Goal: Check status: Check status

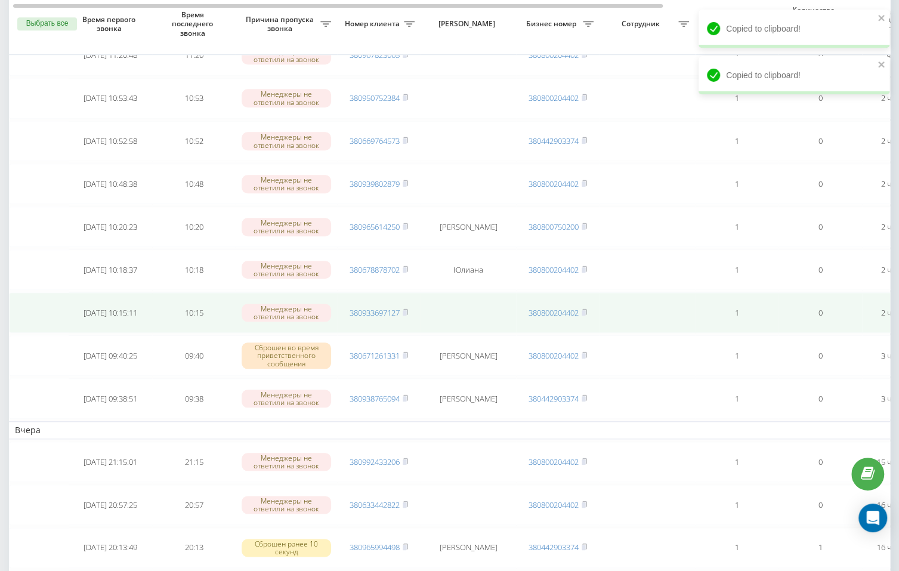
scroll to position [516, 0]
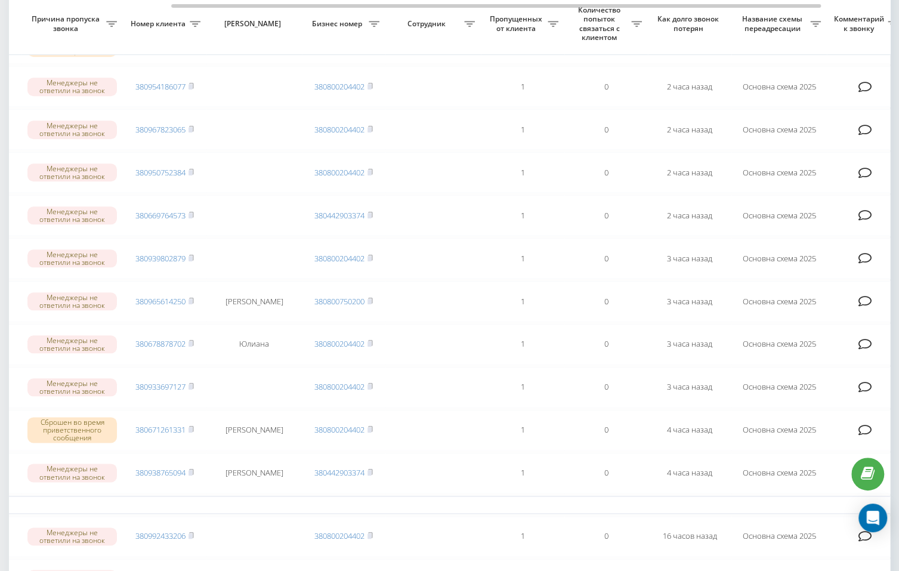
scroll to position [0, 207]
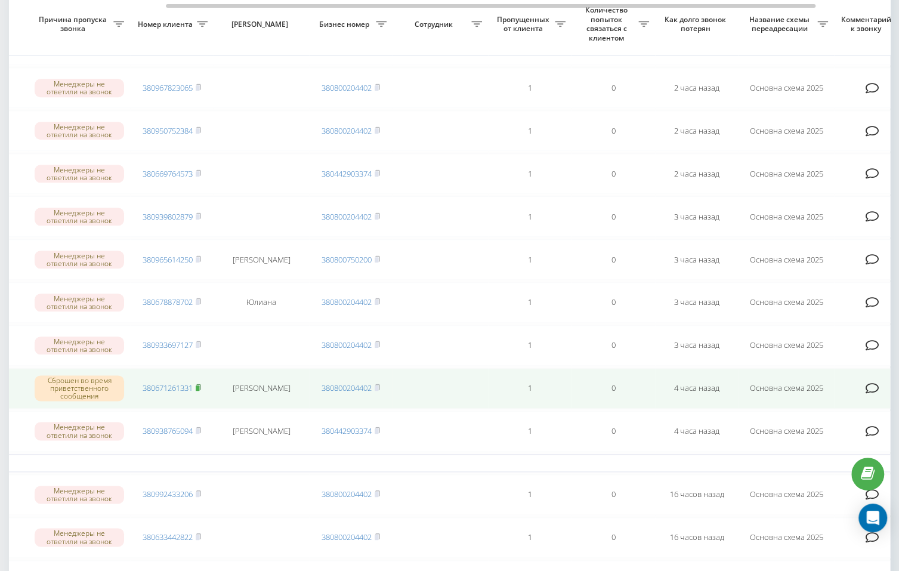
click at [200, 384] on icon at bounding box center [198, 386] width 4 height 5
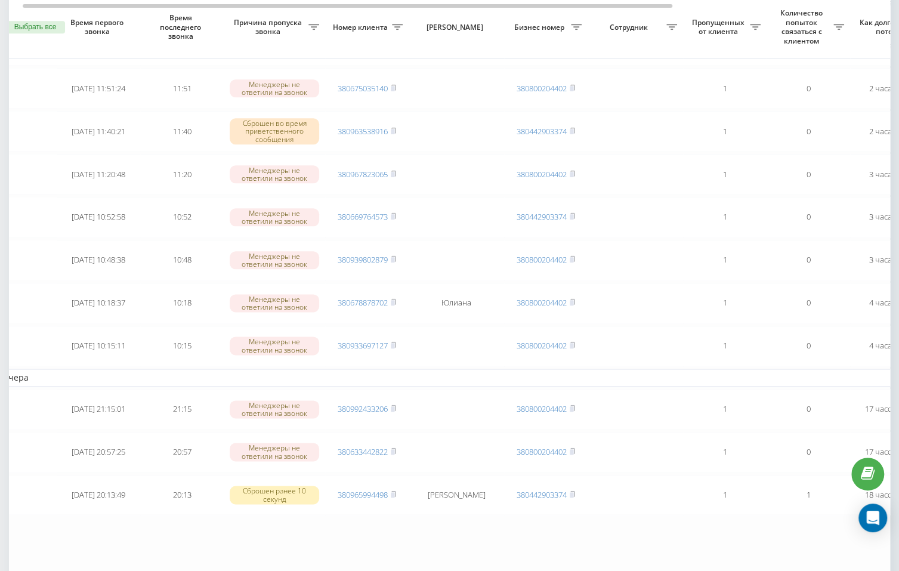
scroll to position [0, 17]
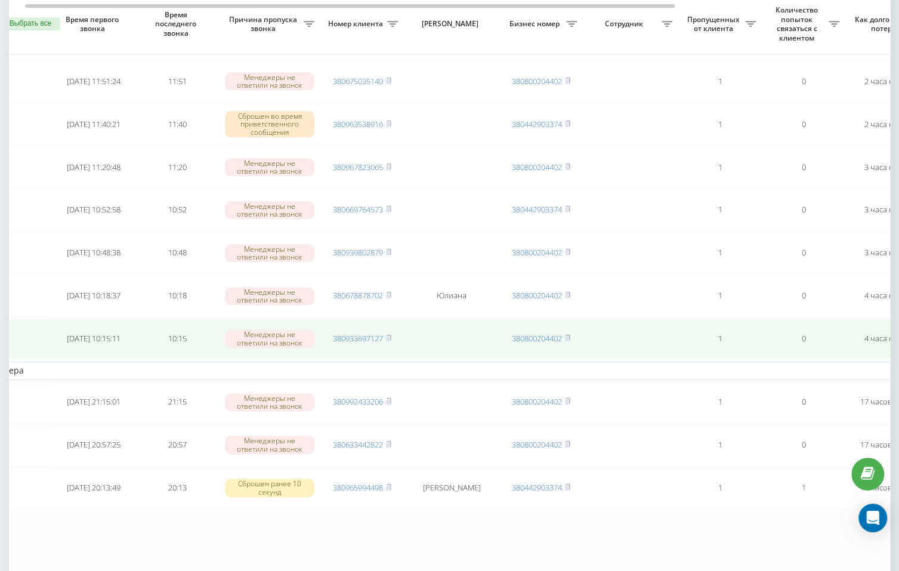
click at [393, 325] on td "380933697127" at bounding box center [362, 339] width 84 height 41
click at [390, 336] on rect at bounding box center [388, 338] width 4 height 5
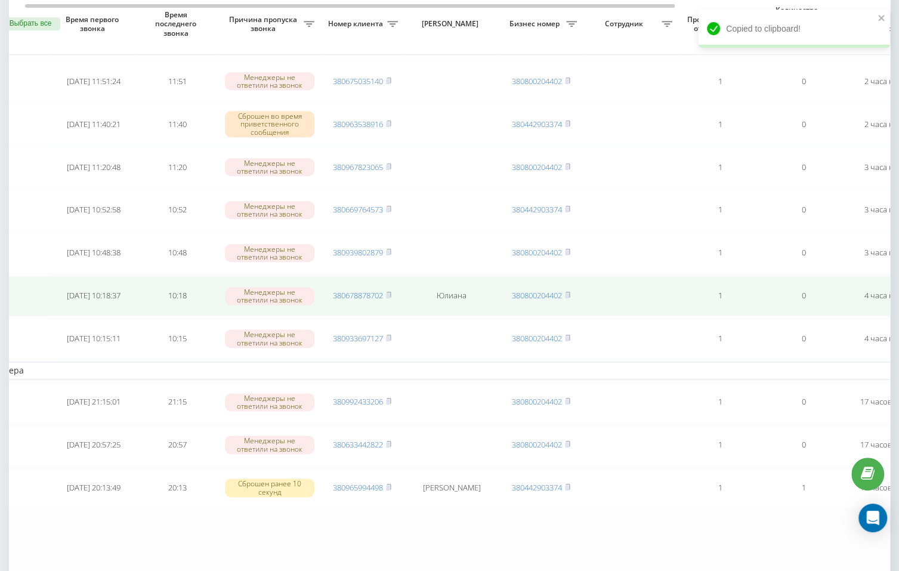
click at [394, 286] on td "380678878702" at bounding box center [362, 296] width 84 height 41
click at [390, 293] on rect at bounding box center [388, 295] width 4 height 5
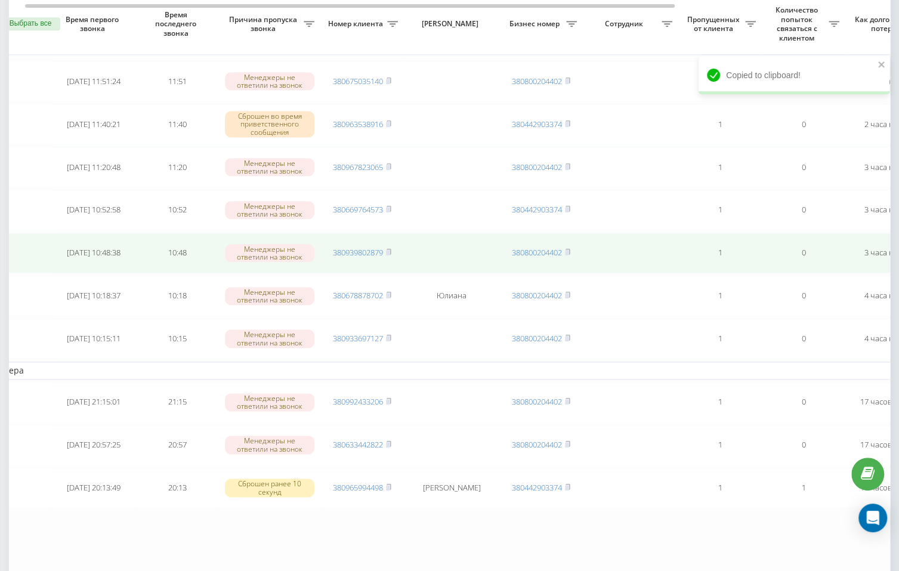
click at [394, 242] on td "380939802879" at bounding box center [362, 253] width 84 height 41
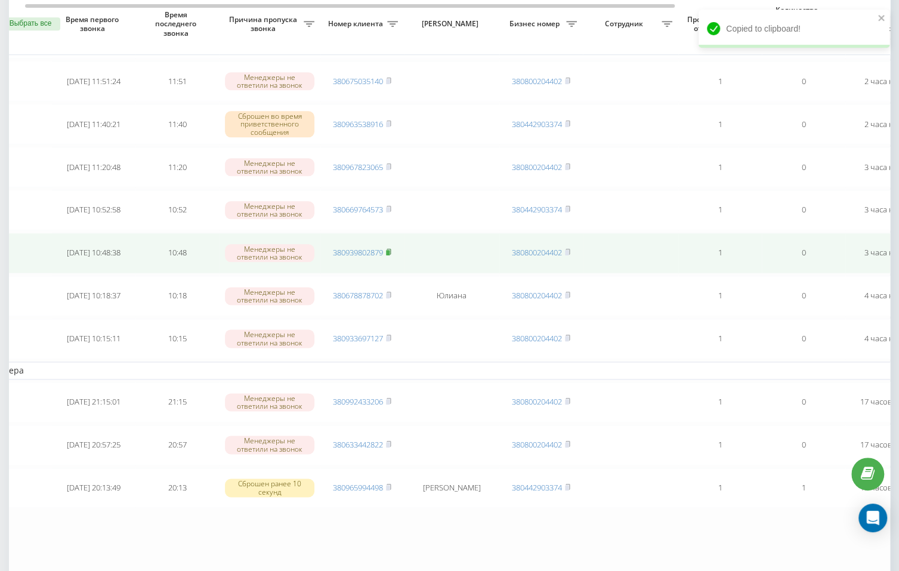
click at [390, 250] on rect at bounding box center [388, 252] width 4 height 5
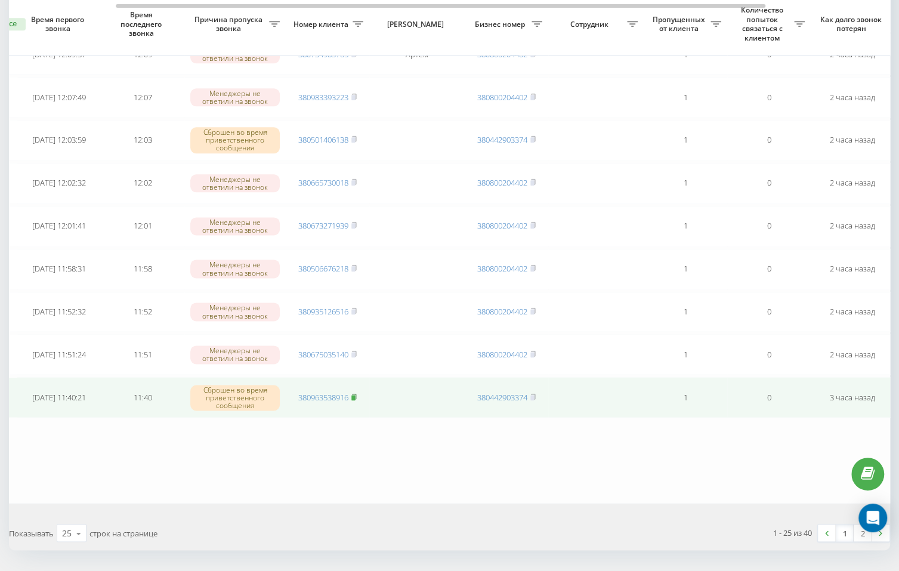
scroll to position [0, 139]
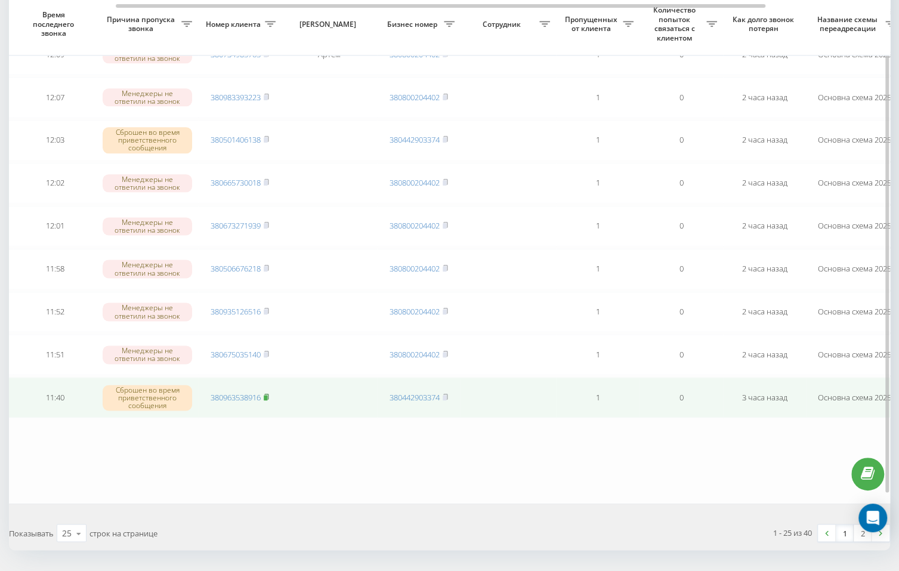
click at [268, 394] on icon at bounding box center [266, 396] width 4 height 5
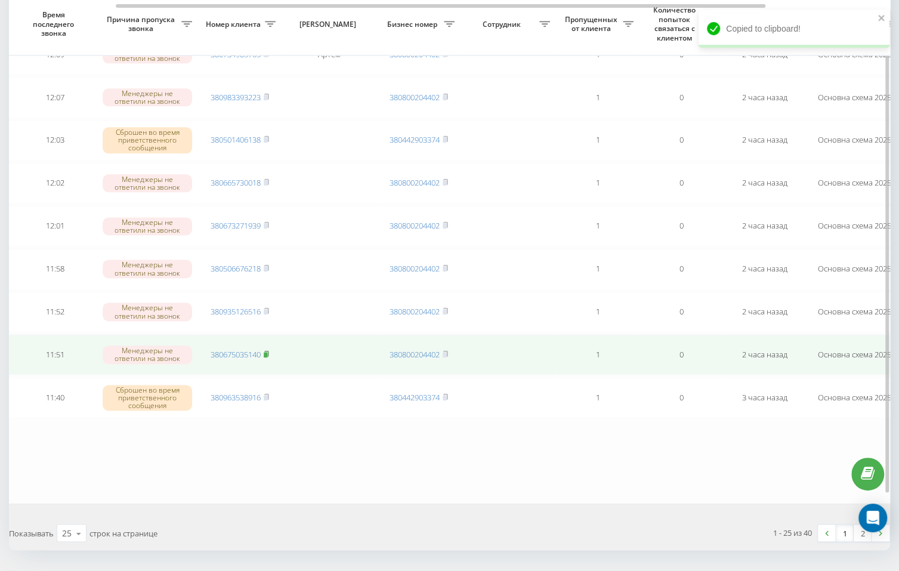
click at [267, 352] on rect at bounding box center [266, 354] width 4 height 5
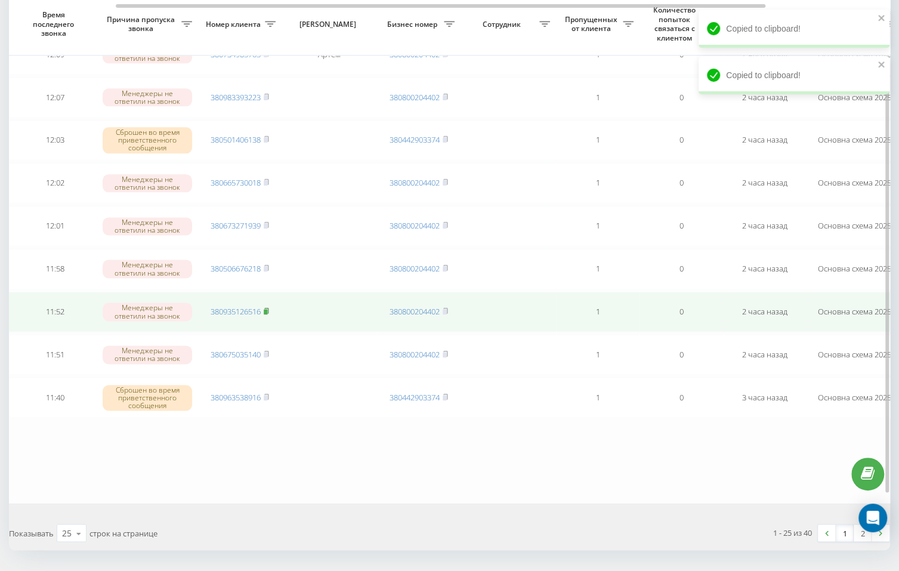
click at [268, 308] on icon at bounding box center [266, 310] width 4 height 5
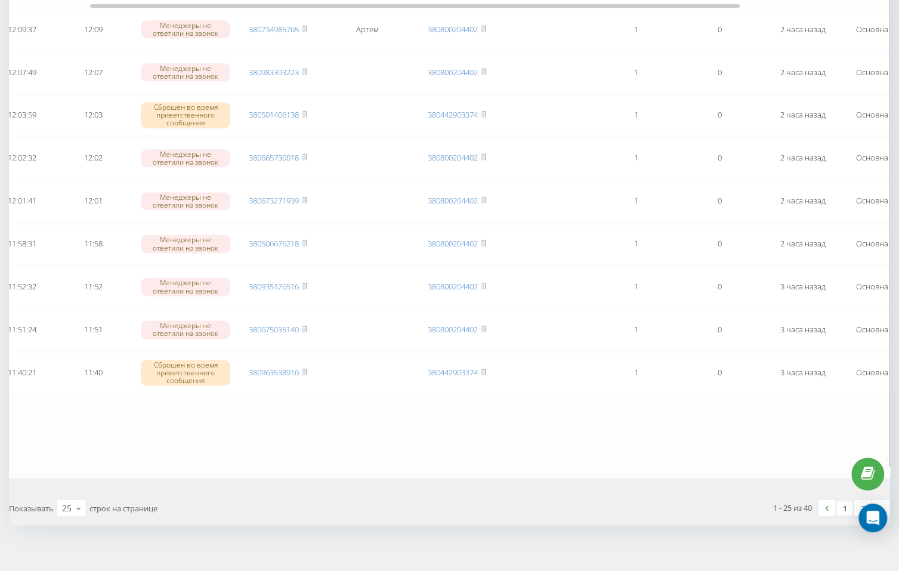
scroll to position [0, 104]
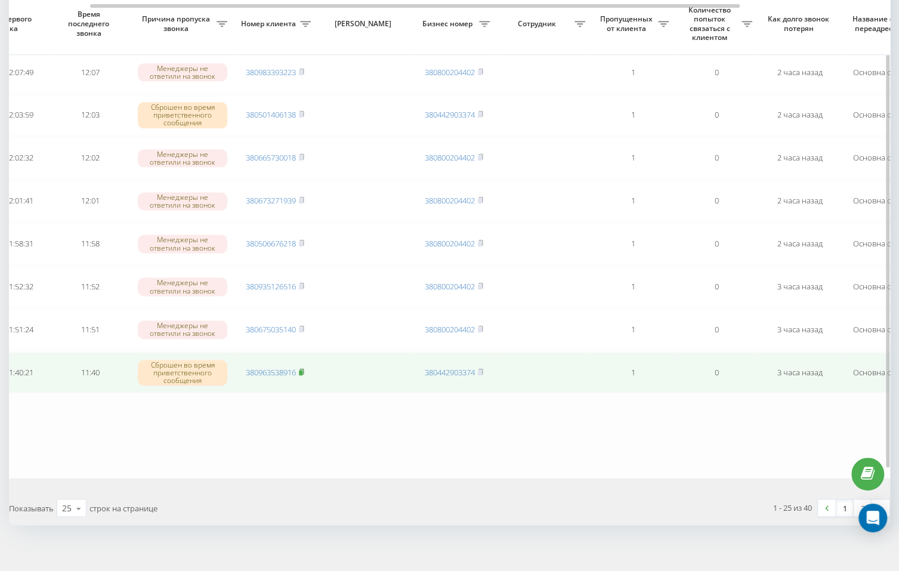
click at [302, 370] on rect at bounding box center [301, 372] width 4 height 5
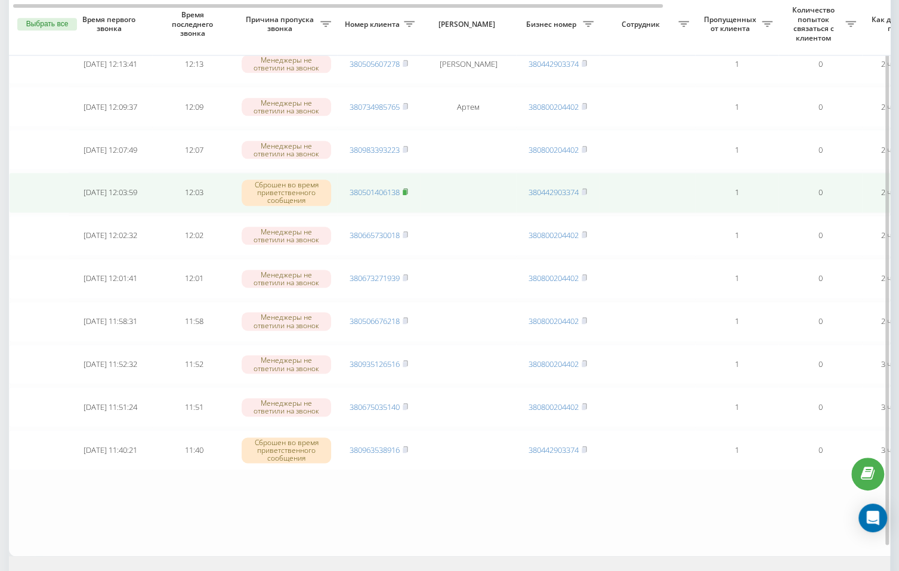
click at [408, 188] on span at bounding box center [405, 192] width 5 height 11
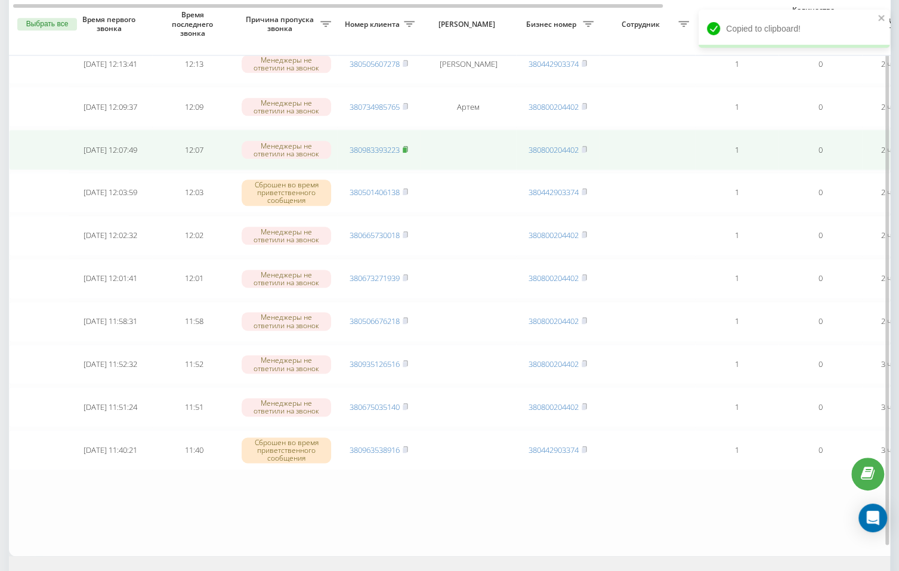
click at [406, 147] on rect at bounding box center [405, 149] width 4 height 5
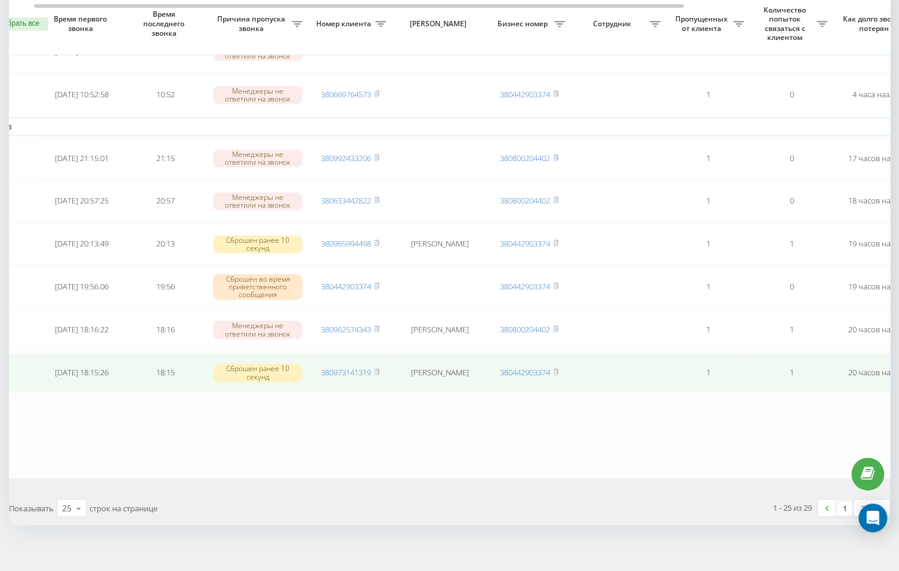
scroll to position [0, 27]
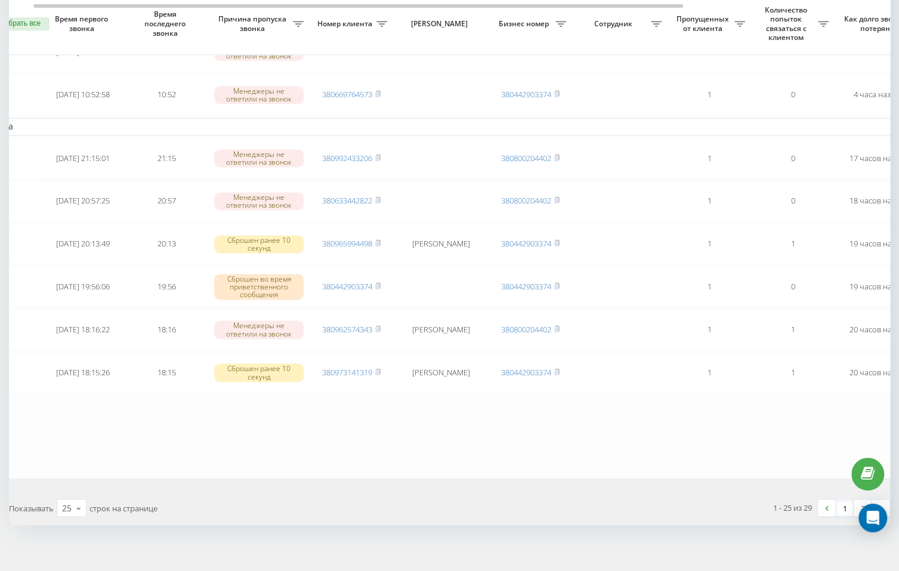
click at [842, 499] on link "1" at bounding box center [845, 507] width 18 height 17
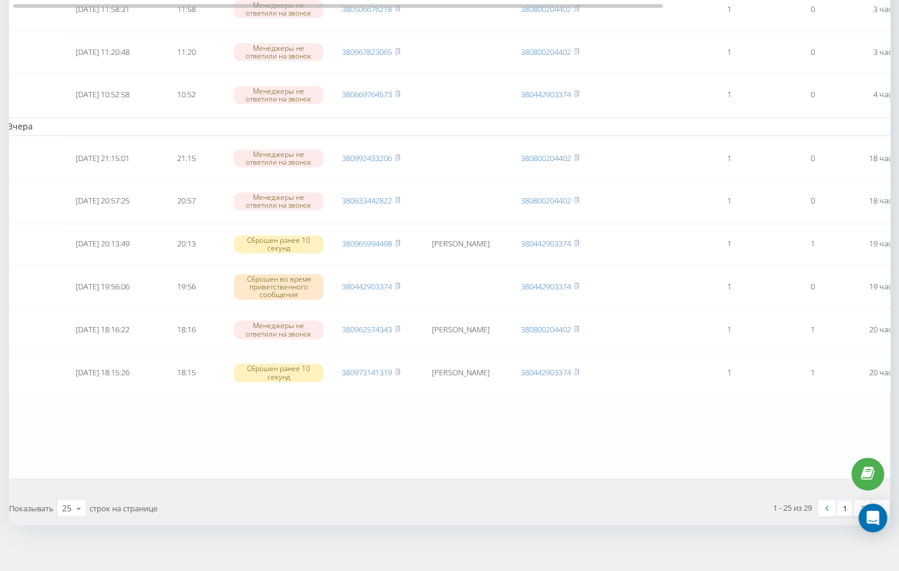
scroll to position [0, 0]
